Goal: Find specific page/section: Find specific page/section

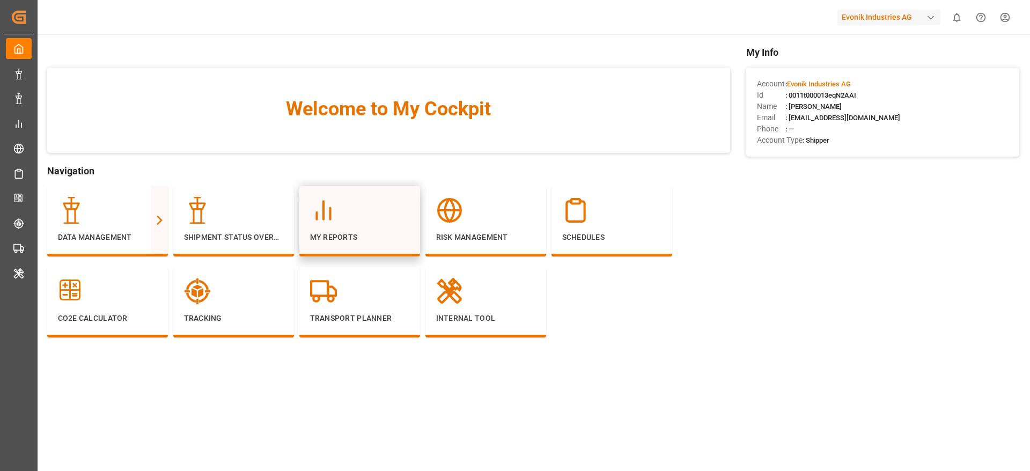
click at [372, 231] on div "My Reports" at bounding box center [359, 220] width 99 height 46
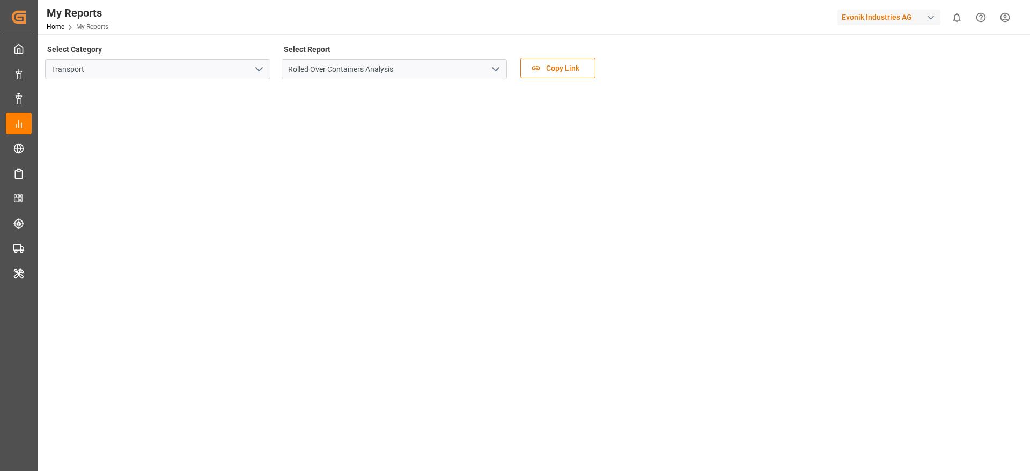
click at [260, 73] on icon "open menu" at bounding box center [259, 69] width 13 height 13
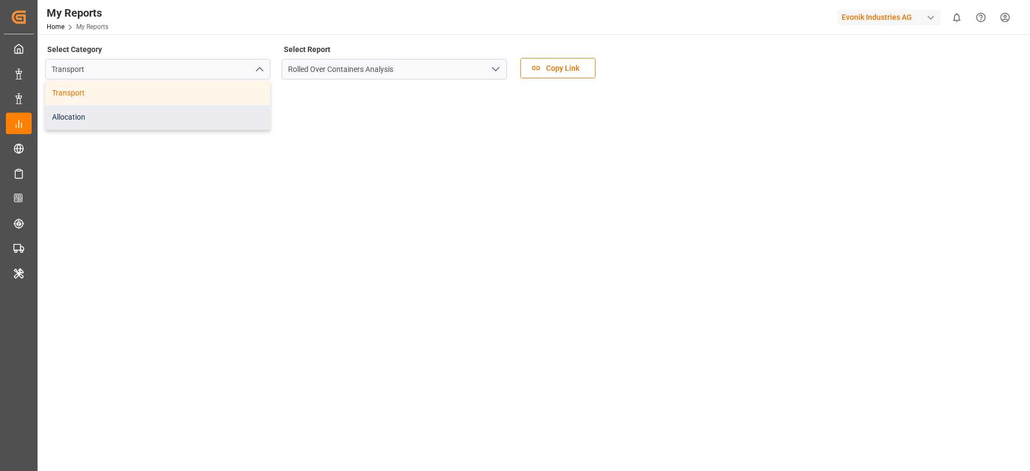
click at [227, 105] on div "Allocation" at bounding box center [158, 117] width 224 height 24
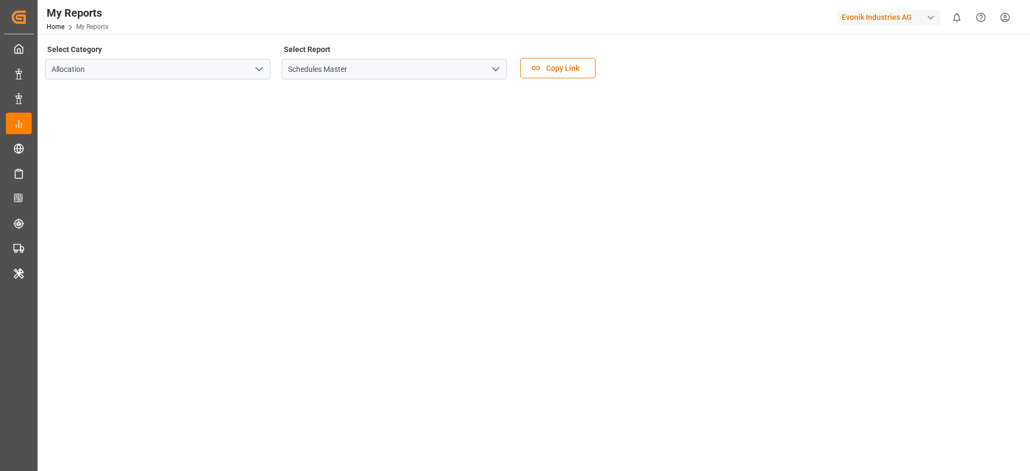
click at [497, 69] on polyline "open menu" at bounding box center [495, 69] width 6 height 3
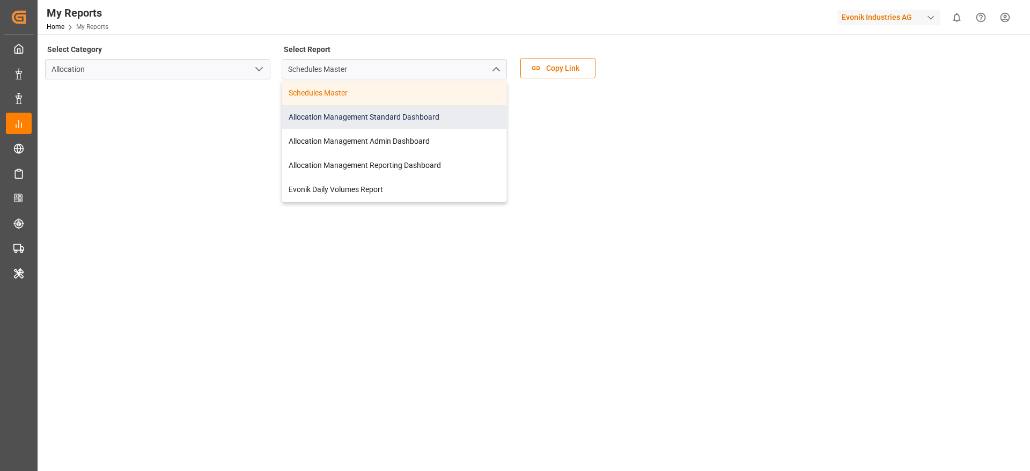
click at [402, 117] on div "Allocation Management Standard Dashboard" at bounding box center [394, 117] width 224 height 24
